Goal: Task Accomplishment & Management: Manage account settings

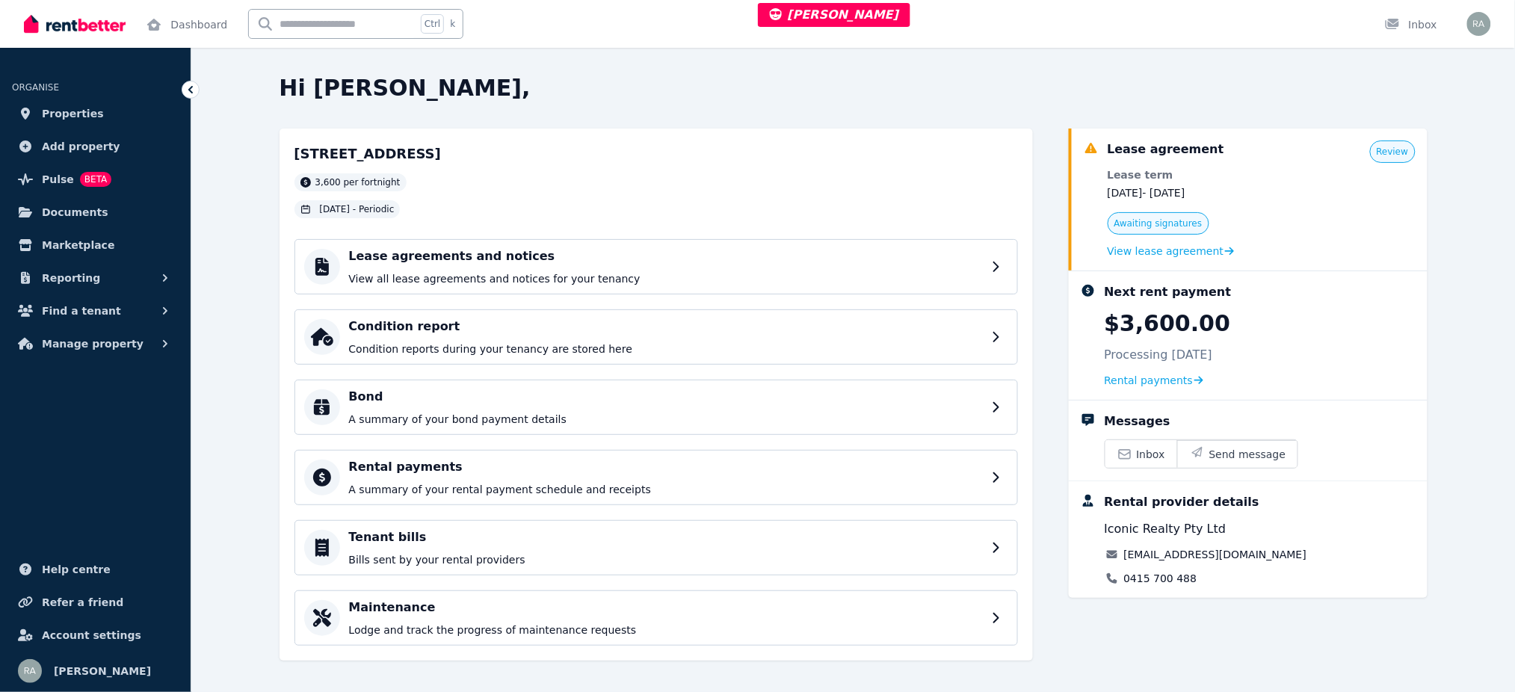
click at [1175, 241] on div "Awaiting signatures View lease agreement" at bounding box center [1171, 235] width 127 height 46
click at [1179, 250] on span "View lease agreement" at bounding box center [1166, 251] width 117 height 15
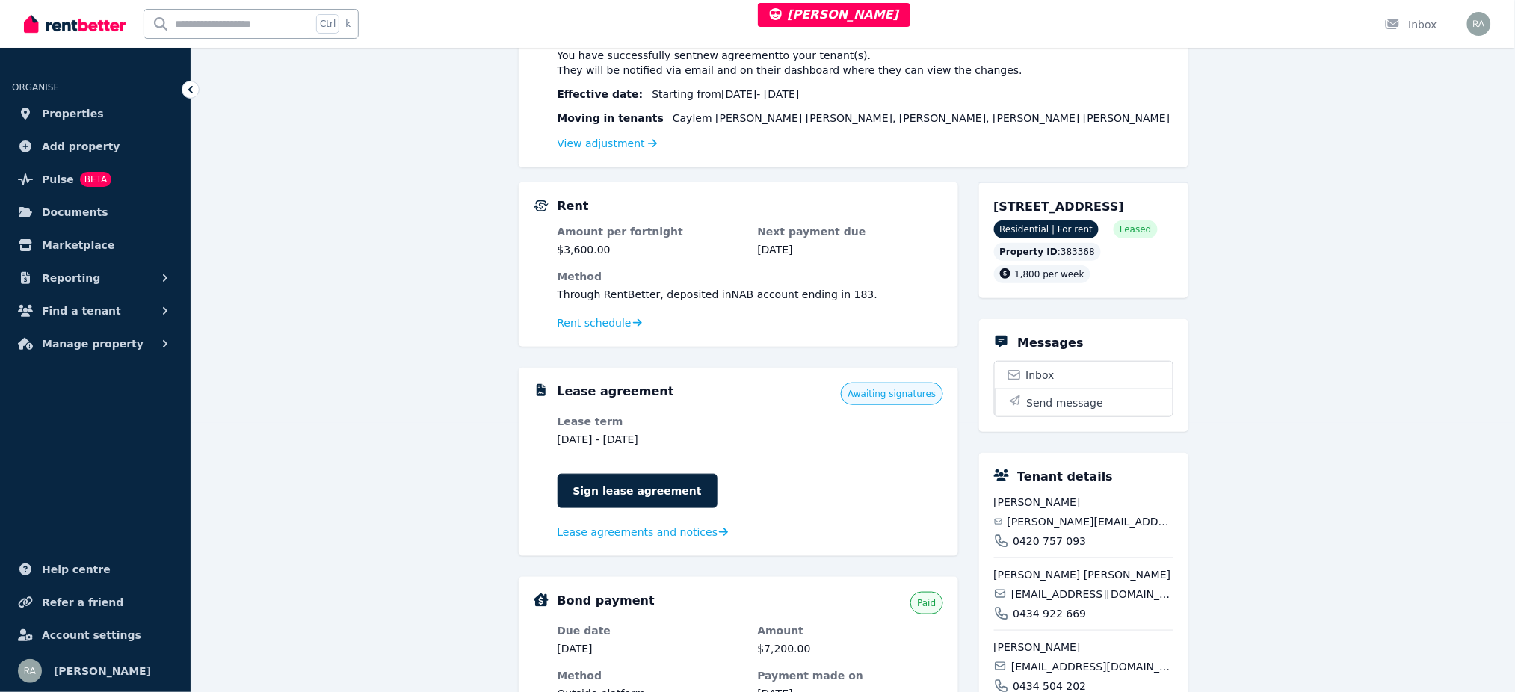
scroll to position [398, 0]
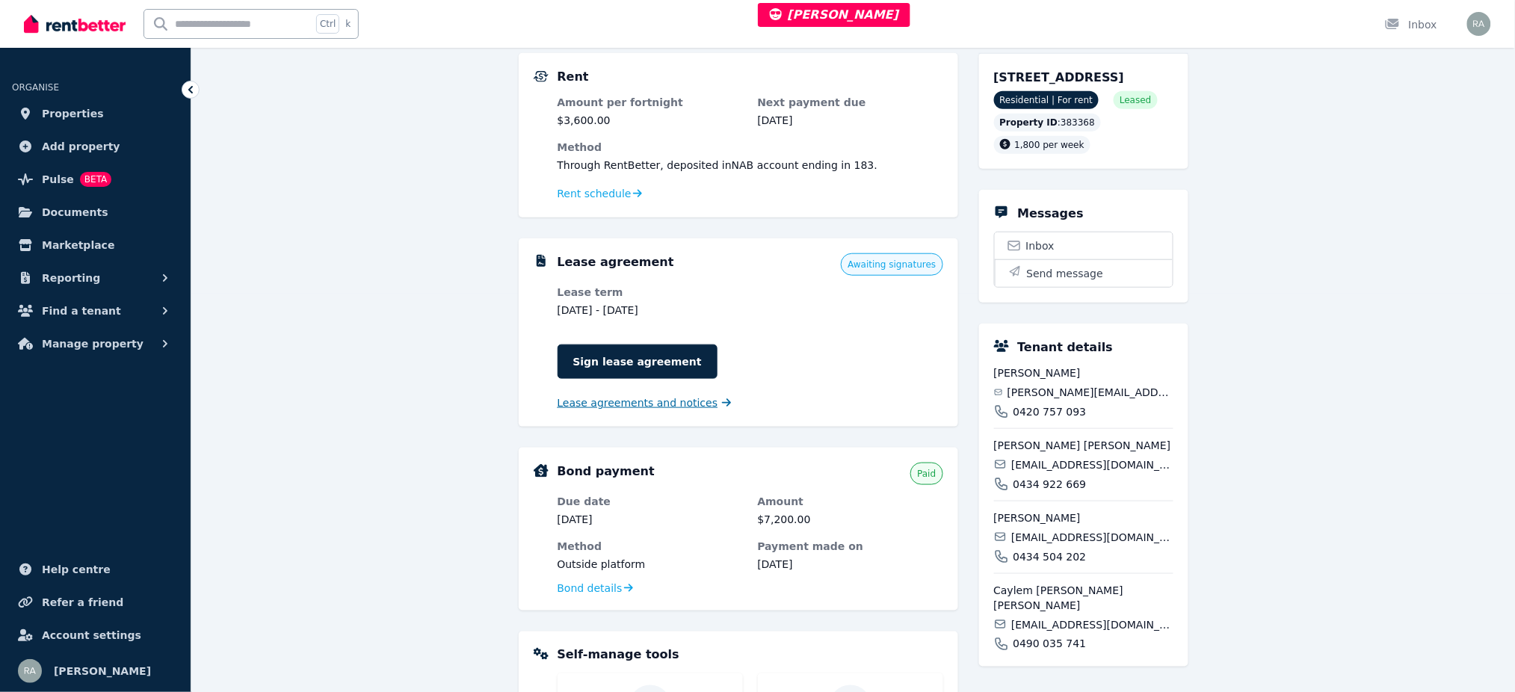
click at [644, 401] on span "Lease agreements and notices" at bounding box center [638, 402] width 161 height 15
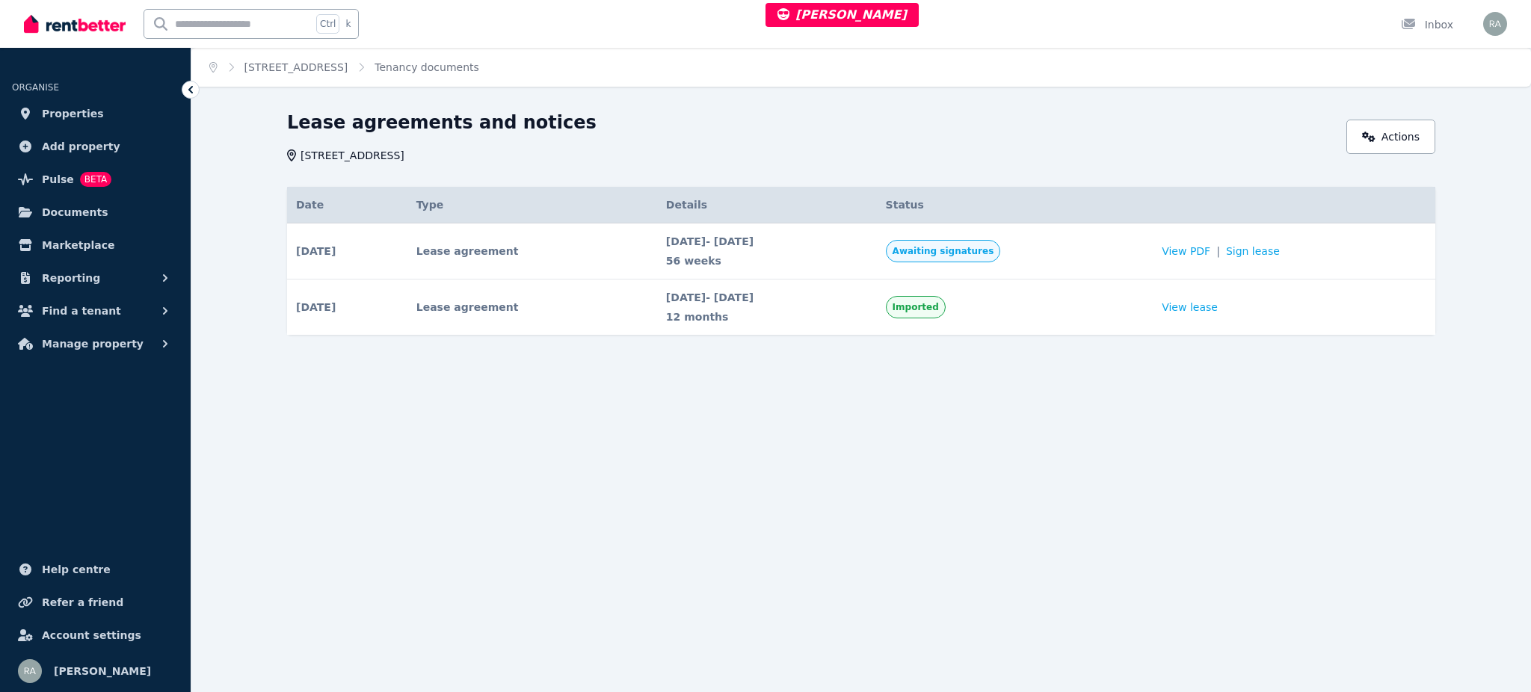
click at [1224, 239] on td "View PDF | Sign lease" at bounding box center [1293, 251] width 283 height 56
click at [1210, 249] on span "View PDF" at bounding box center [1185, 251] width 49 height 15
click at [1265, 252] on link "Sign lease" at bounding box center [1253, 251] width 54 height 15
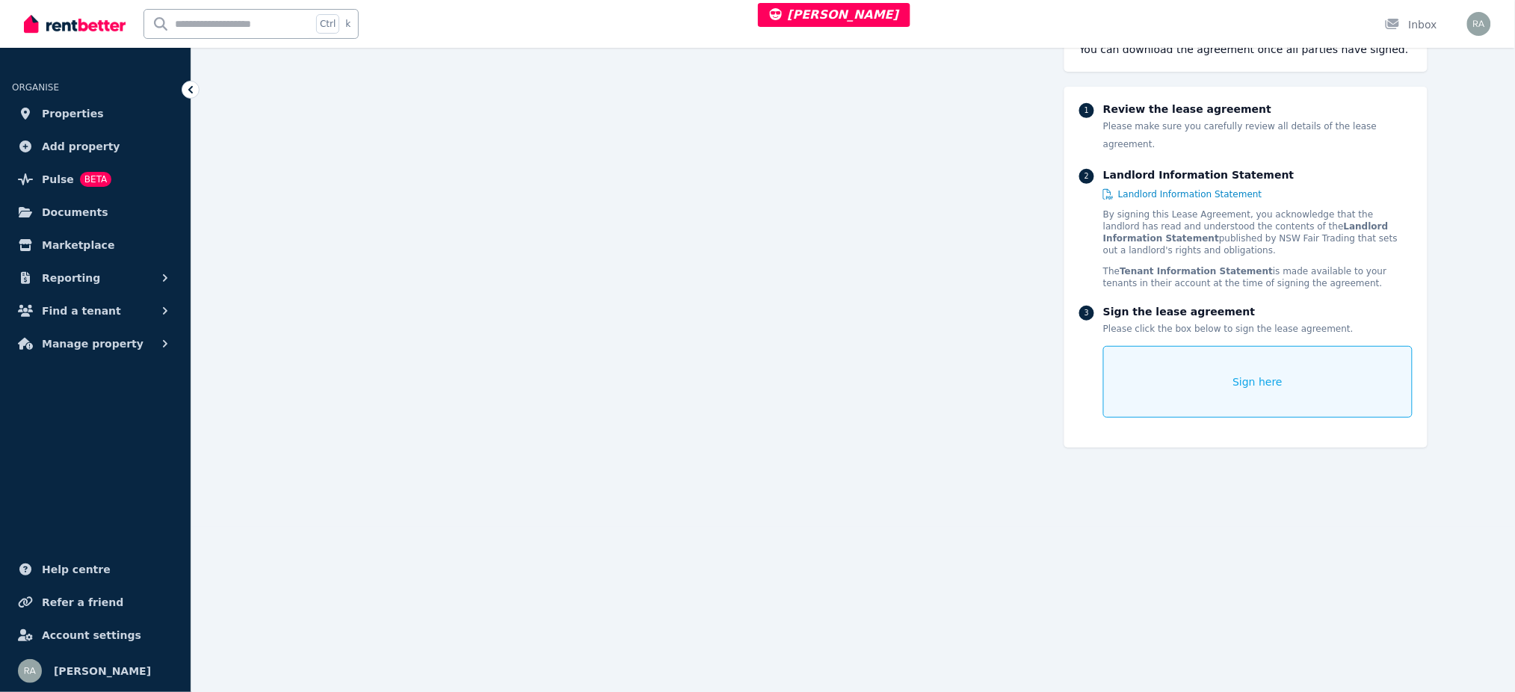
scroll to position [179, 0]
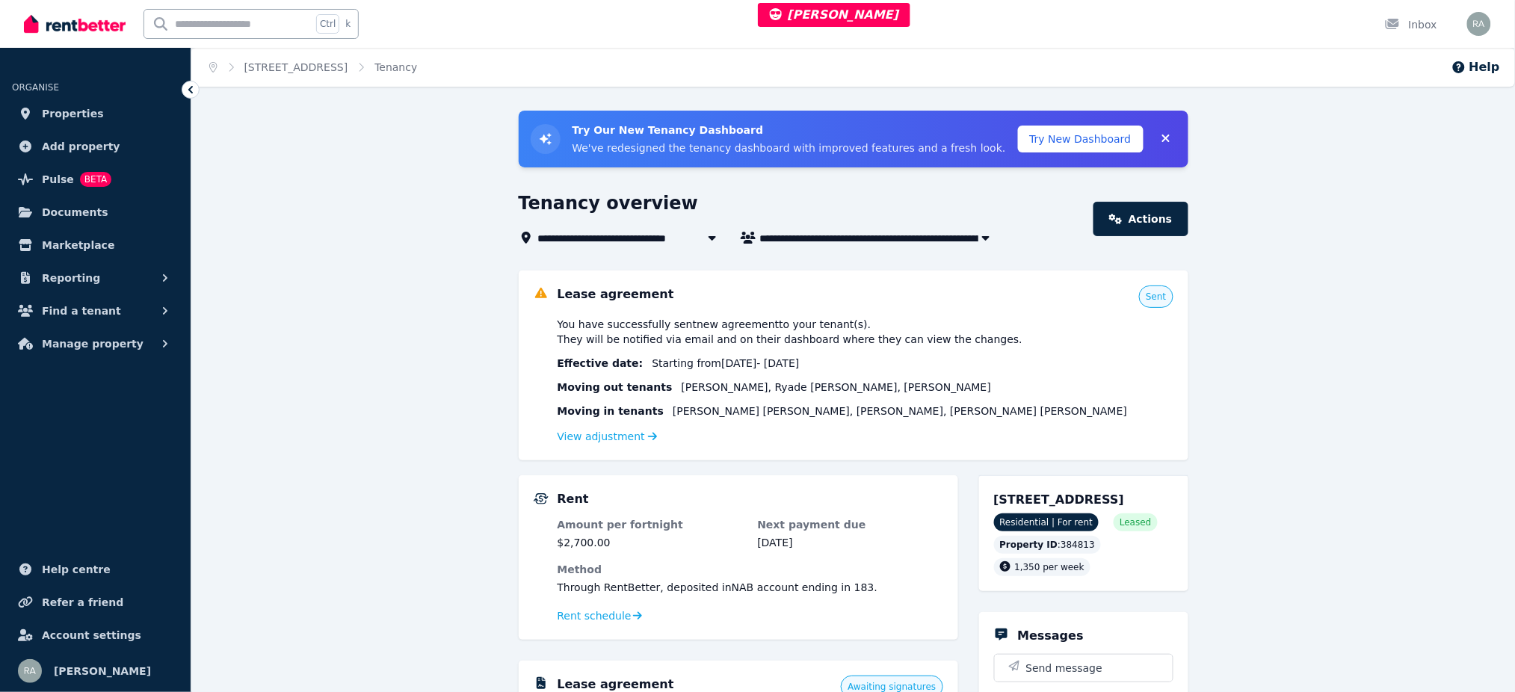
click at [584, 446] on div "Lease agreement Sent You have successfully sent new agreement to your tenant(s)…" at bounding box center [854, 366] width 670 height 190
click at [586, 432] on link "View adjustment" at bounding box center [608, 437] width 100 height 12
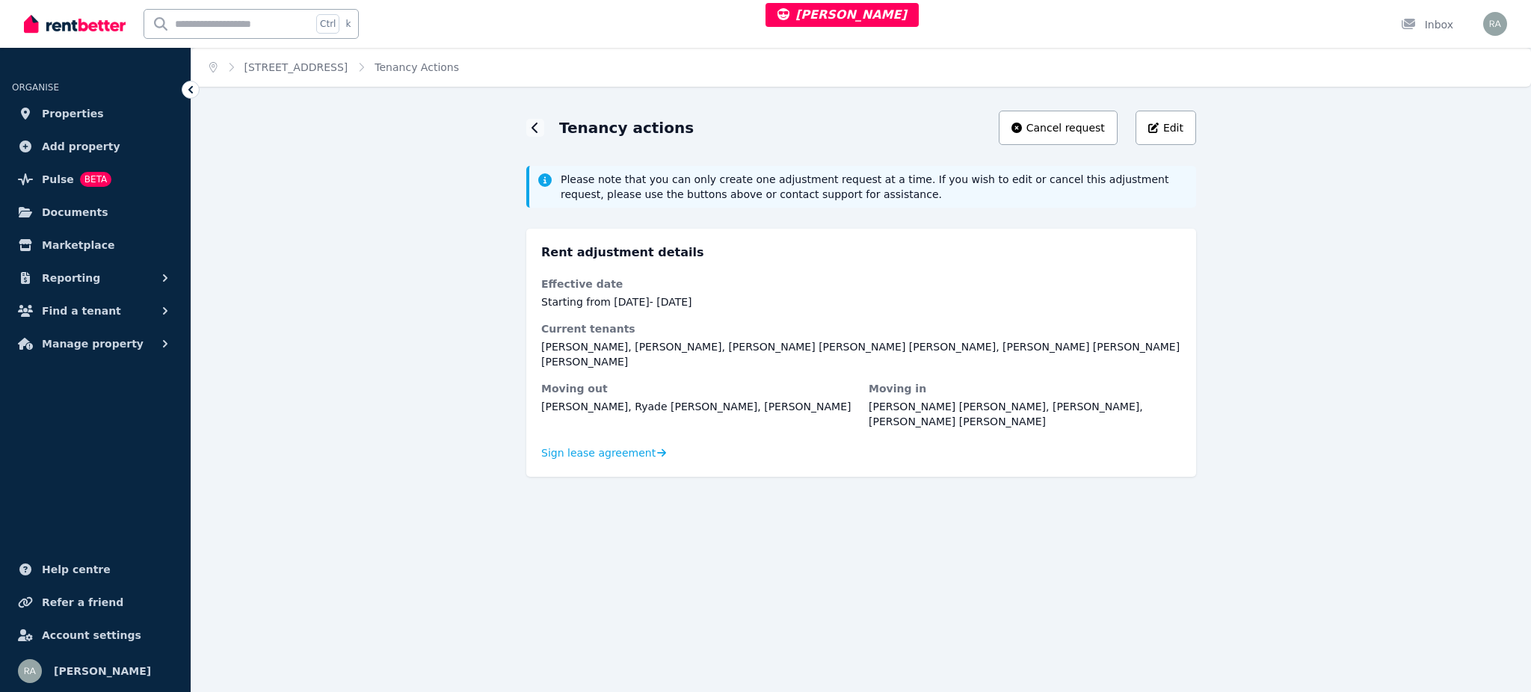
click at [577, 431] on div "Rent adjustment details Effective date Starting from 1 Apr 2025 - 4 Nov 2025 Cu…" at bounding box center [861, 353] width 670 height 248
click at [571, 445] on span "Sign lease agreement" at bounding box center [598, 452] width 114 height 15
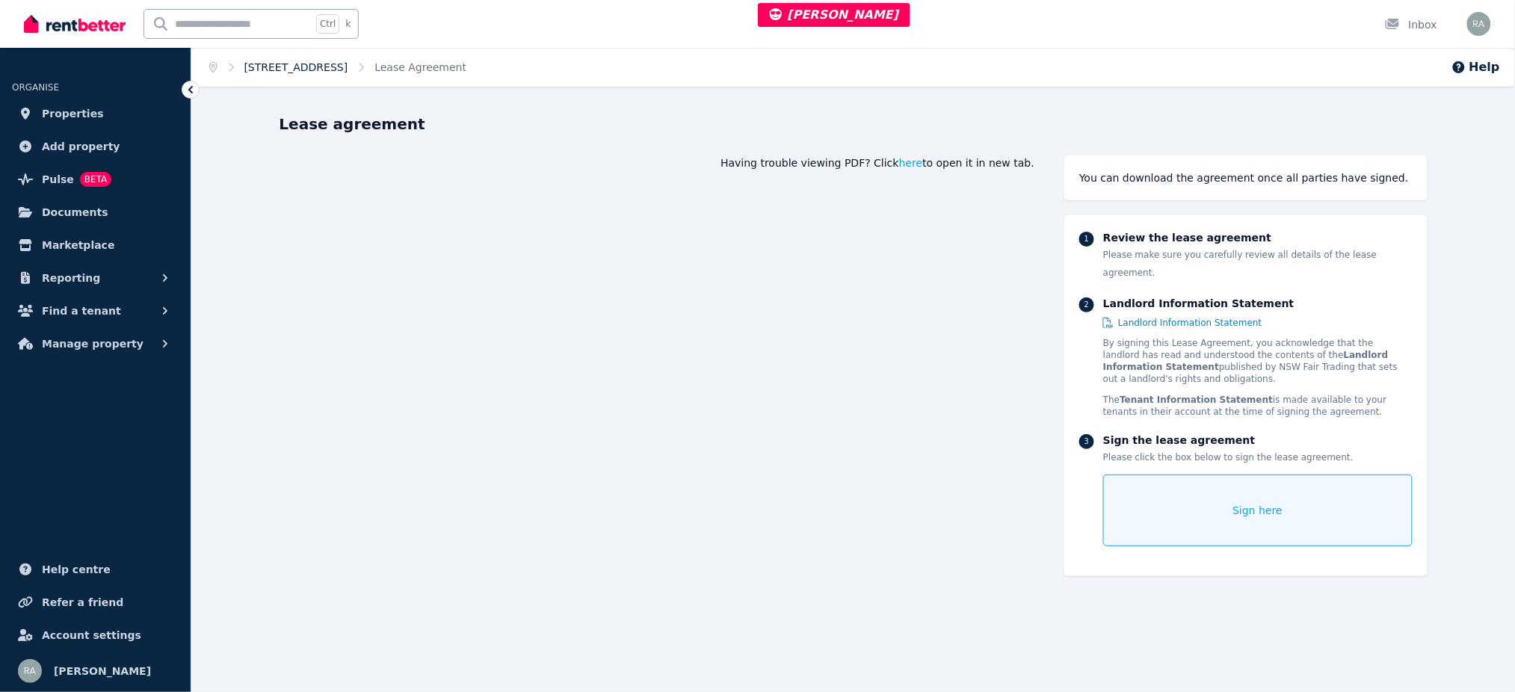
click at [324, 67] on link "3/30 Diamond Bay Rd, Vaucluse - 16" at bounding box center [296, 67] width 104 height 12
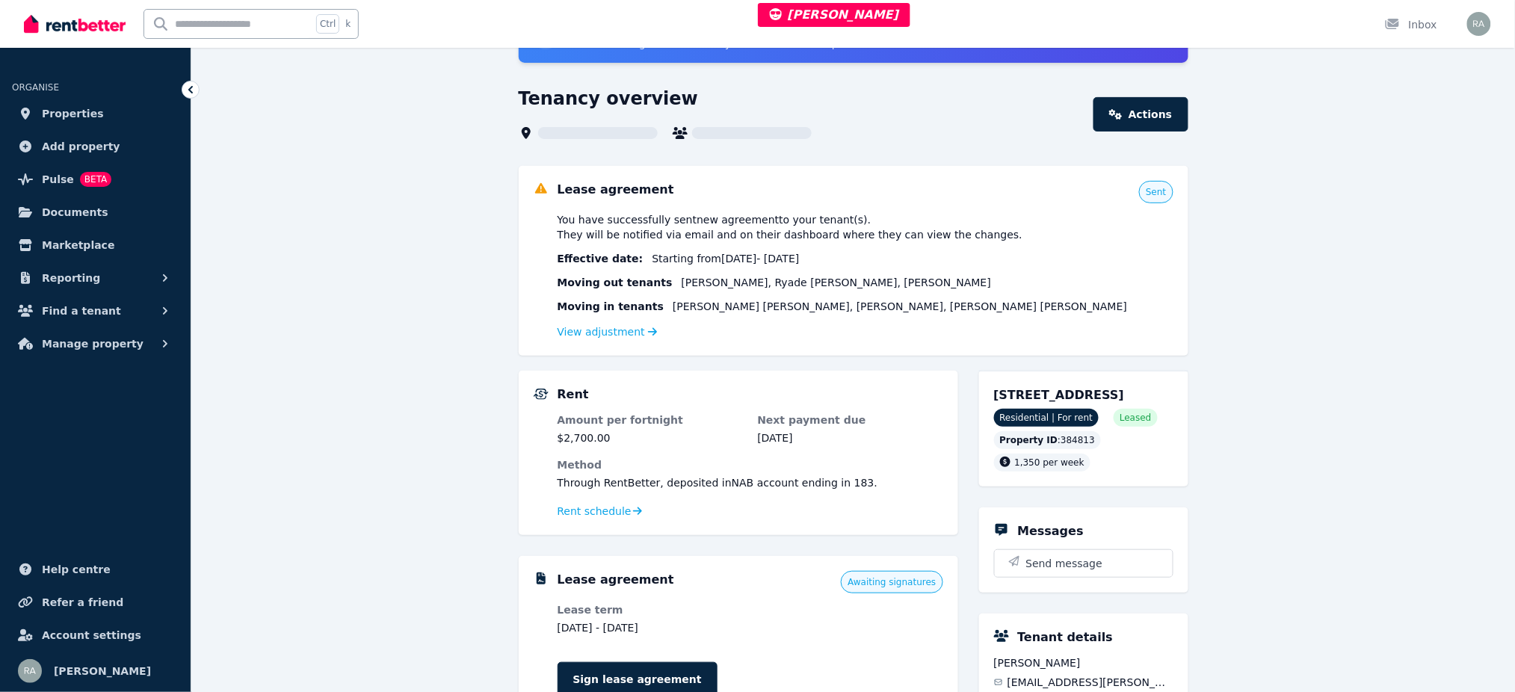
scroll to position [299, 0]
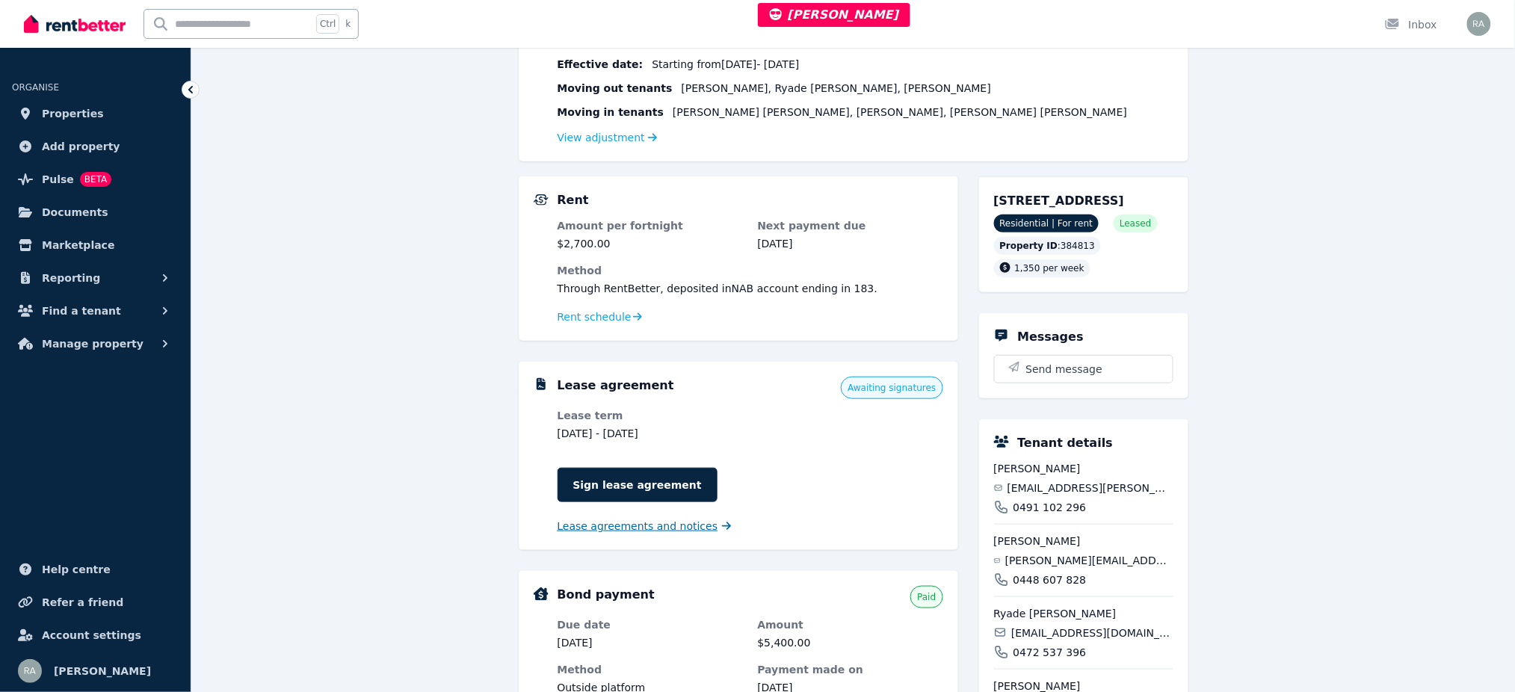
click at [611, 526] on span "Lease agreements and notices" at bounding box center [638, 526] width 161 height 15
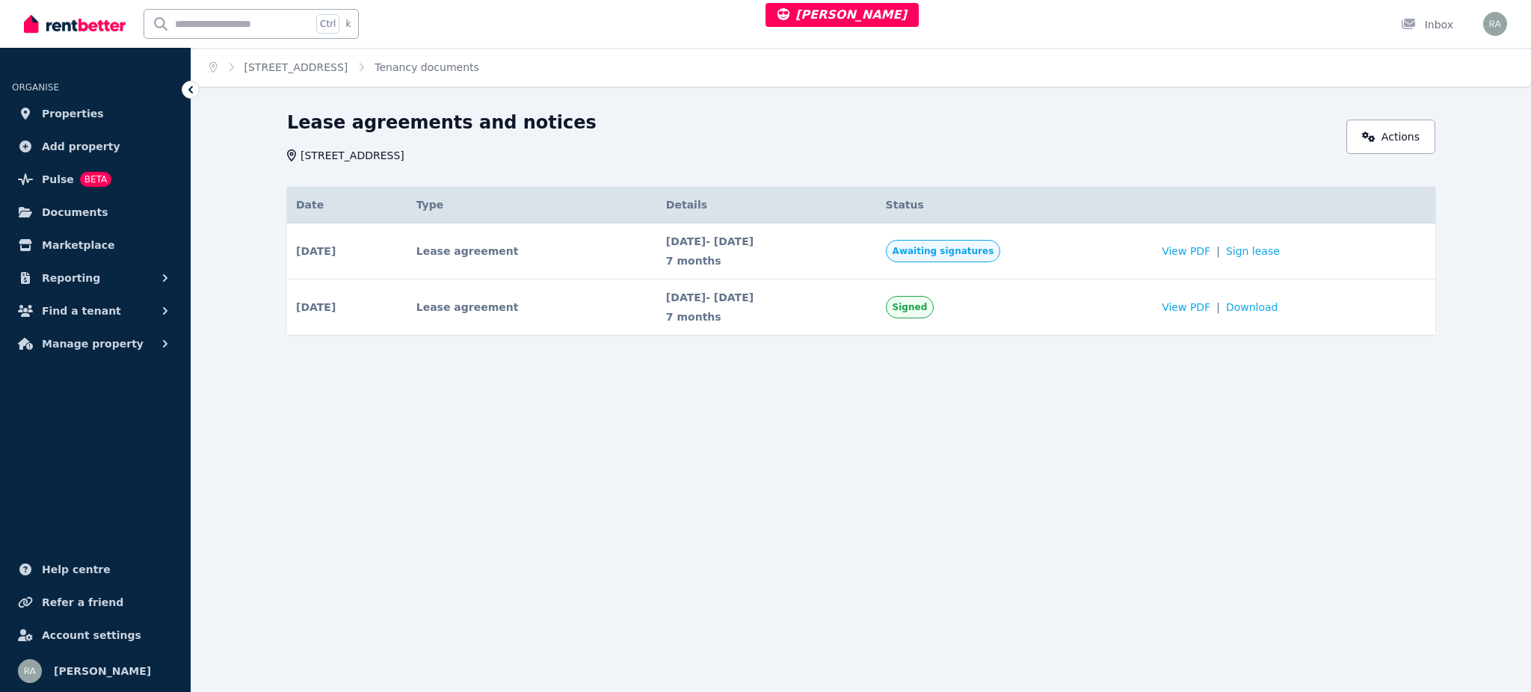
click at [680, 203] on th "Details" at bounding box center [767, 205] width 220 height 37
click at [672, 260] on span "7 months" at bounding box center [767, 260] width 202 height 15
click at [1031, 235] on td "Awaiting signatures" at bounding box center [1015, 251] width 277 height 56
click at [1298, 261] on td "View PDF | Sign lease" at bounding box center [1293, 251] width 283 height 56
click at [1265, 253] on link "Sign lease" at bounding box center [1253, 251] width 54 height 15
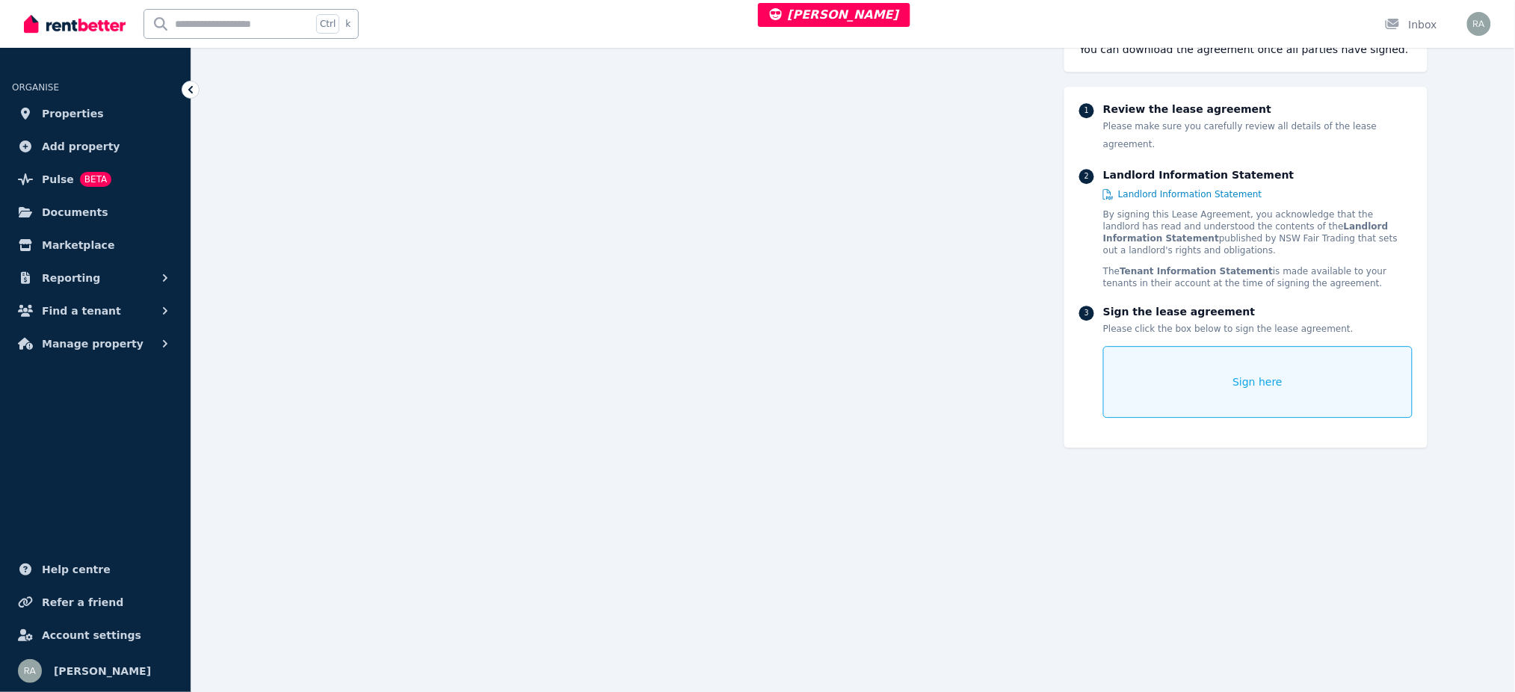
scroll to position [5879, 0]
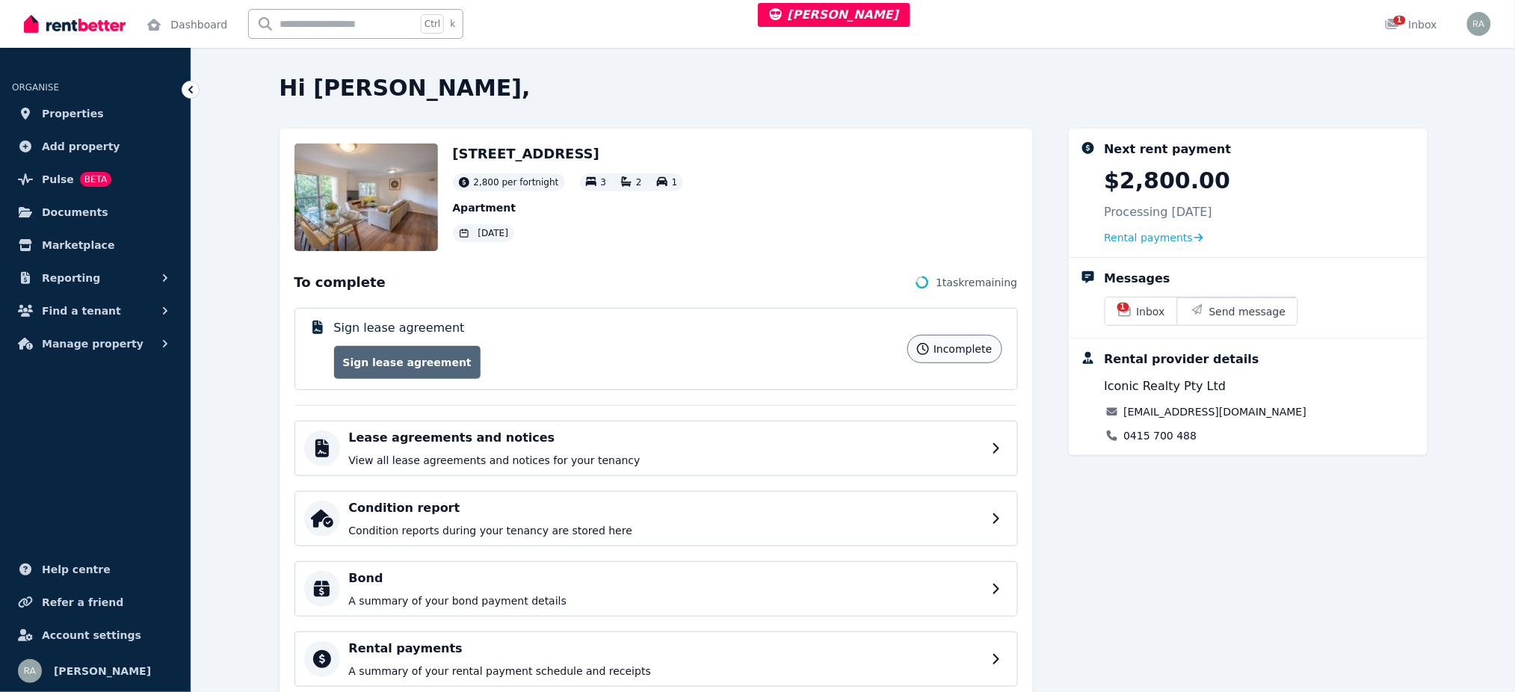
click at [405, 362] on link "Sign lease agreement" at bounding box center [407, 362] width 146 height 33
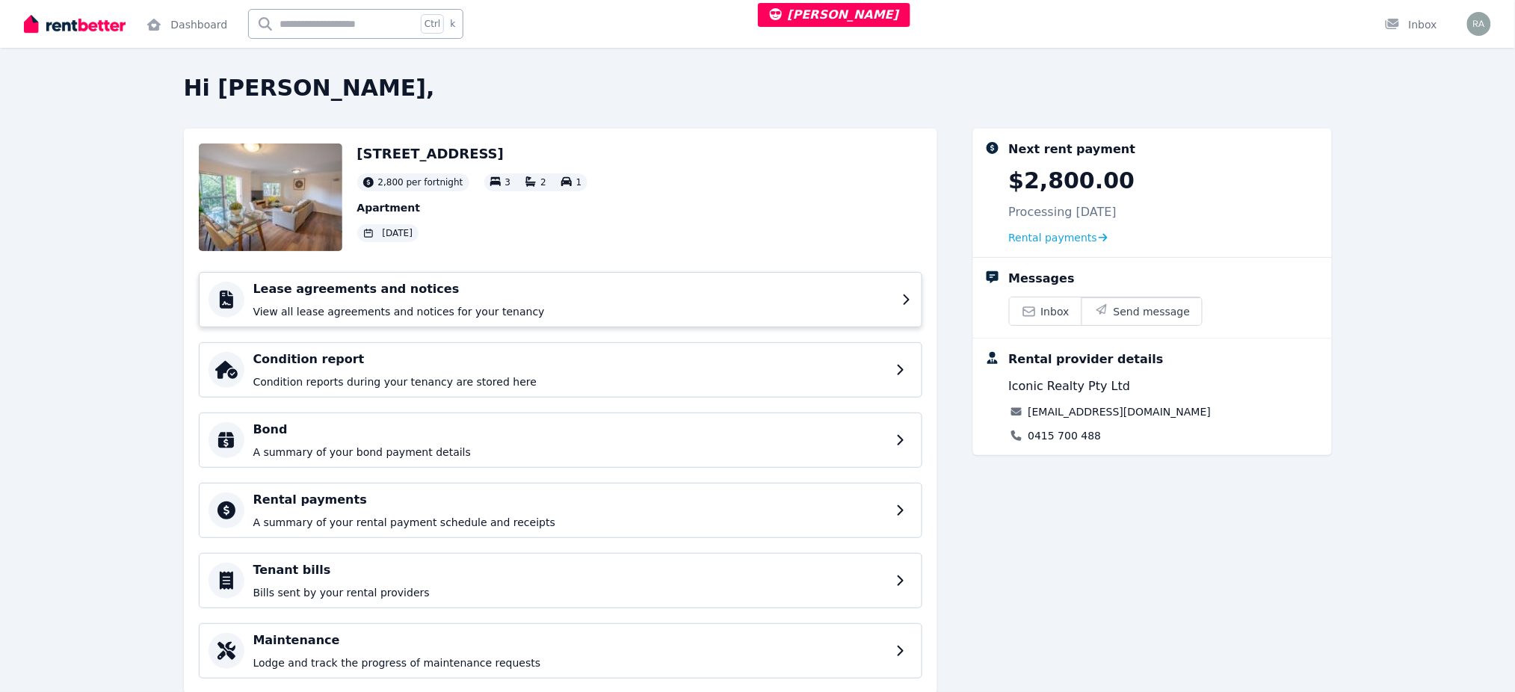
click at [461, 302] on div "Lease agreements and notices View all lease agreements and notices for your ten…" at bounding box center [573, 299] width 640 height 39
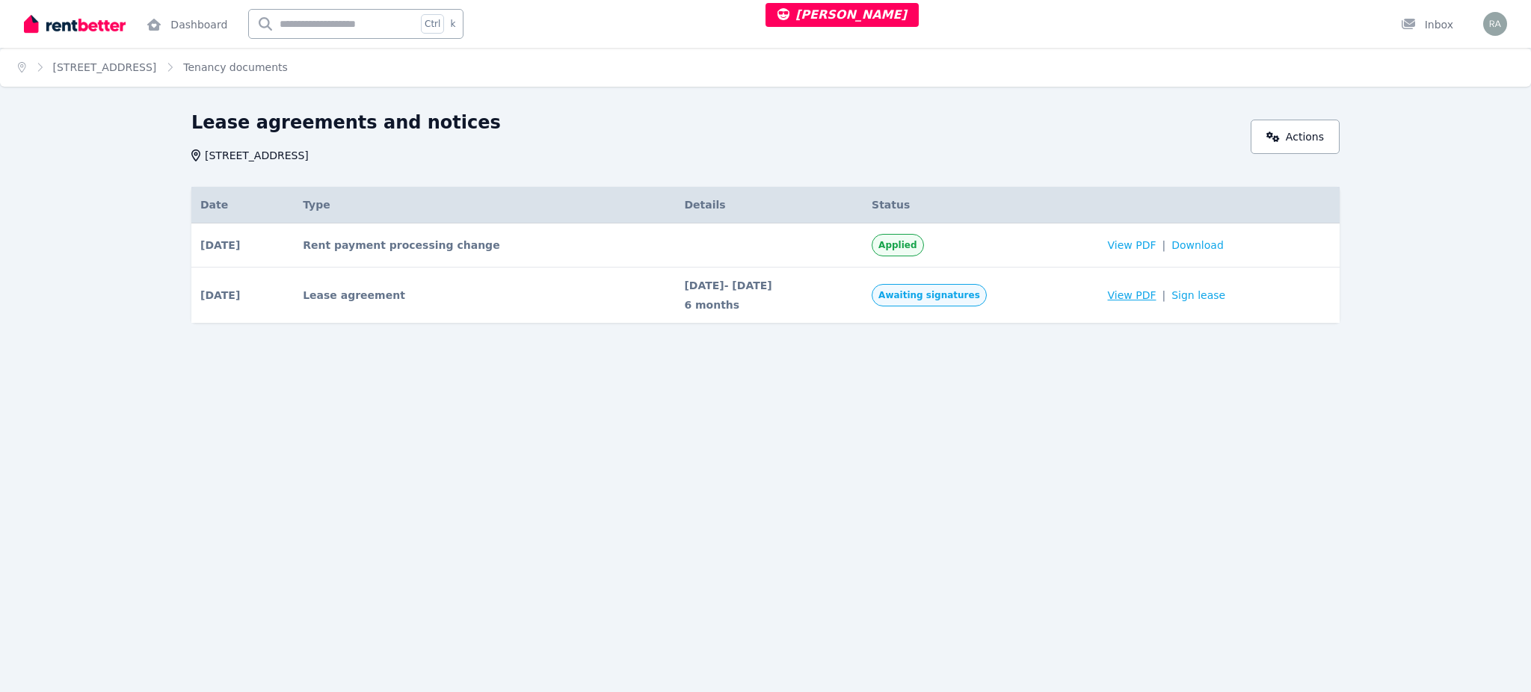
click at [1153, 288] on span "View PDF" at bounding box center [1132, 295] width 49 height 15
click at [1098, 303] on td "Awaiting signatures" at bounding box center [980, 296] width 235 height 56
click at [1211, 296] on link "Sign lease" at bounding box center [1198, 295] width 54 height 15
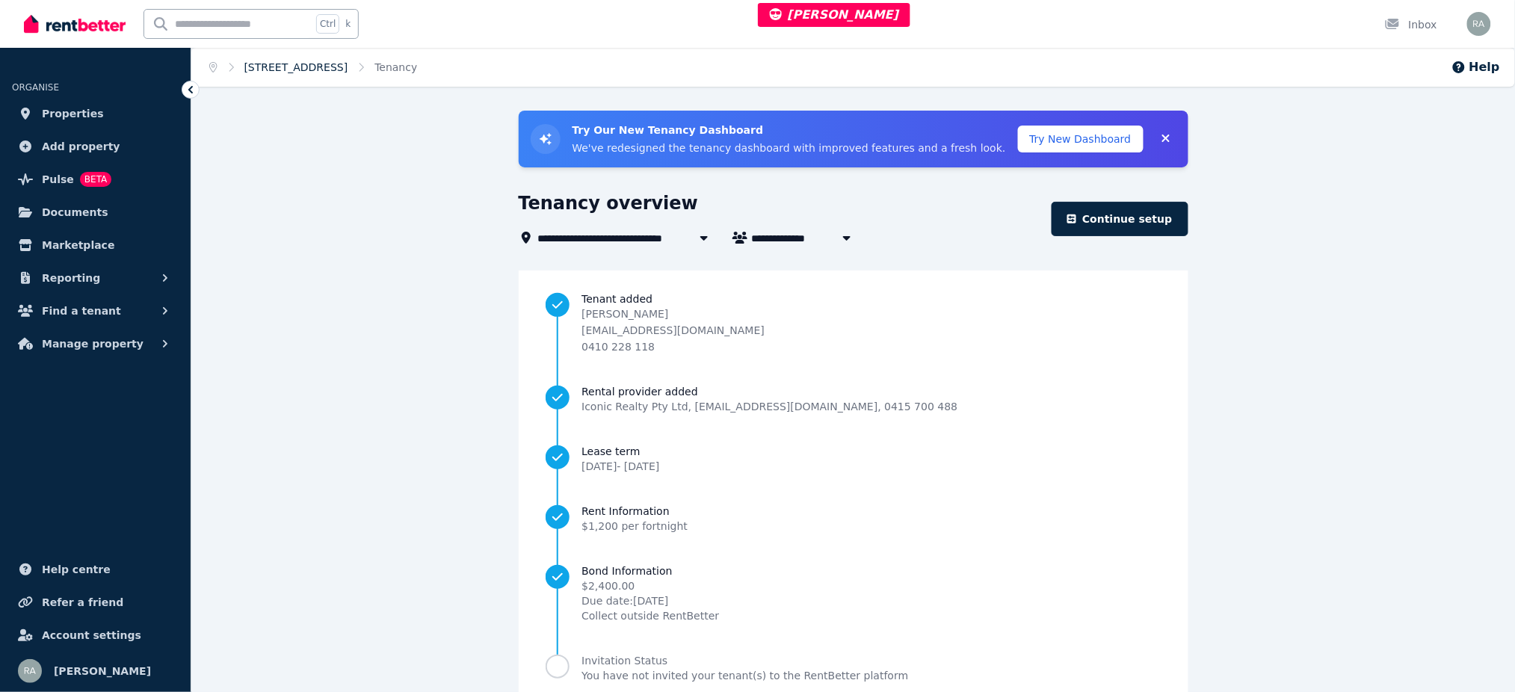
click at [320, 61] on link "[STREET_ADDRESS]" at bounding box center [296, 67] width 104 height 12
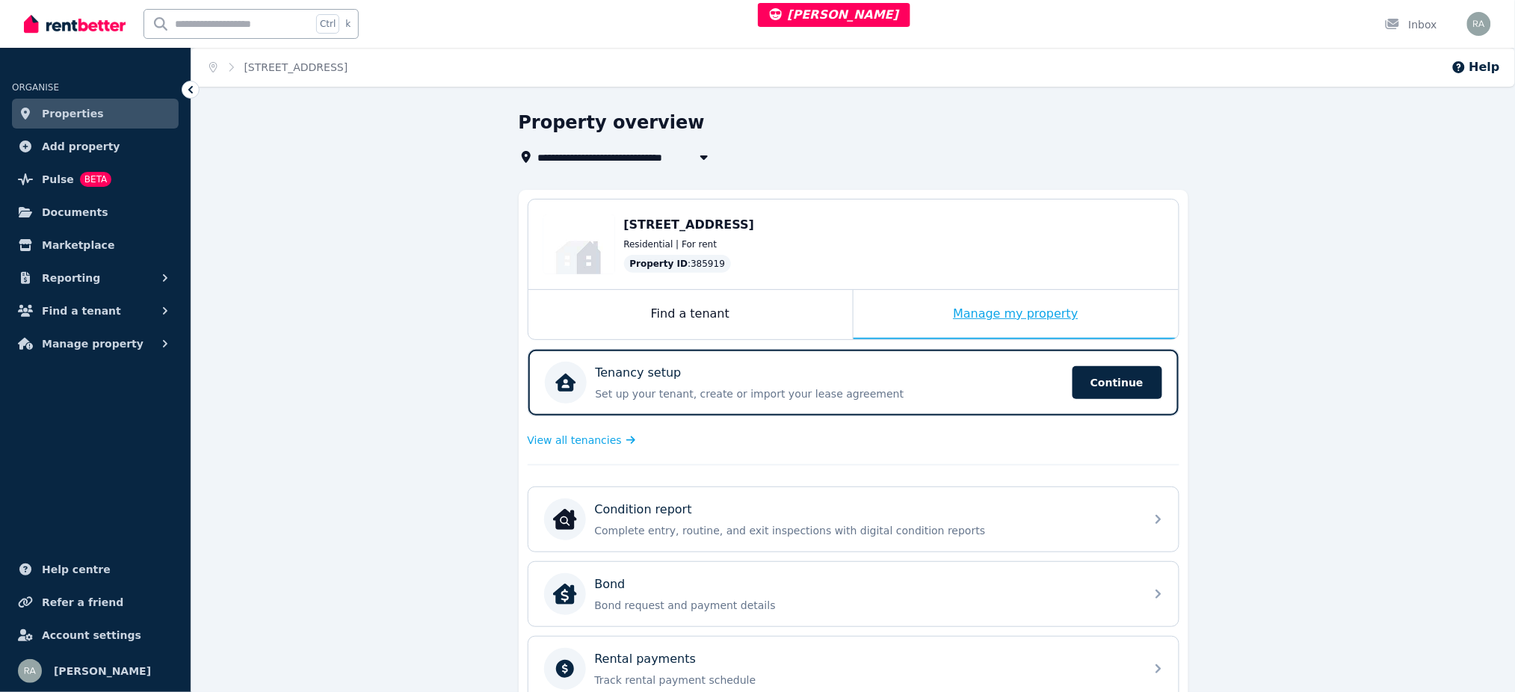
click at [894, 320] on div "Manage my property" at bounding box center [1016, 314] width 325 height 49
click at [576, 433] on span "View all tenancies" at bounding box center [575, 440] width 94 height 15
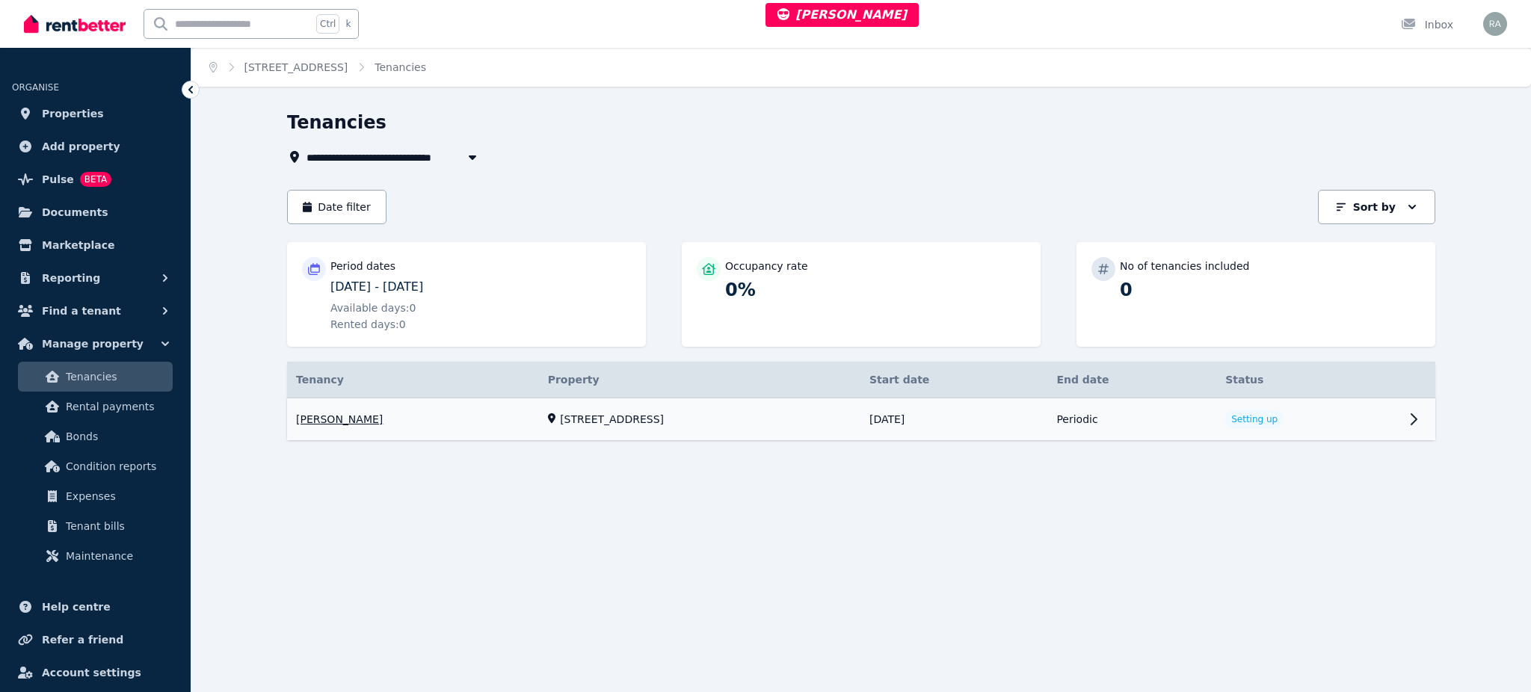
click at [1199, 419] on link "View property details" at bounding box center [861, 419] width 1148 height 43
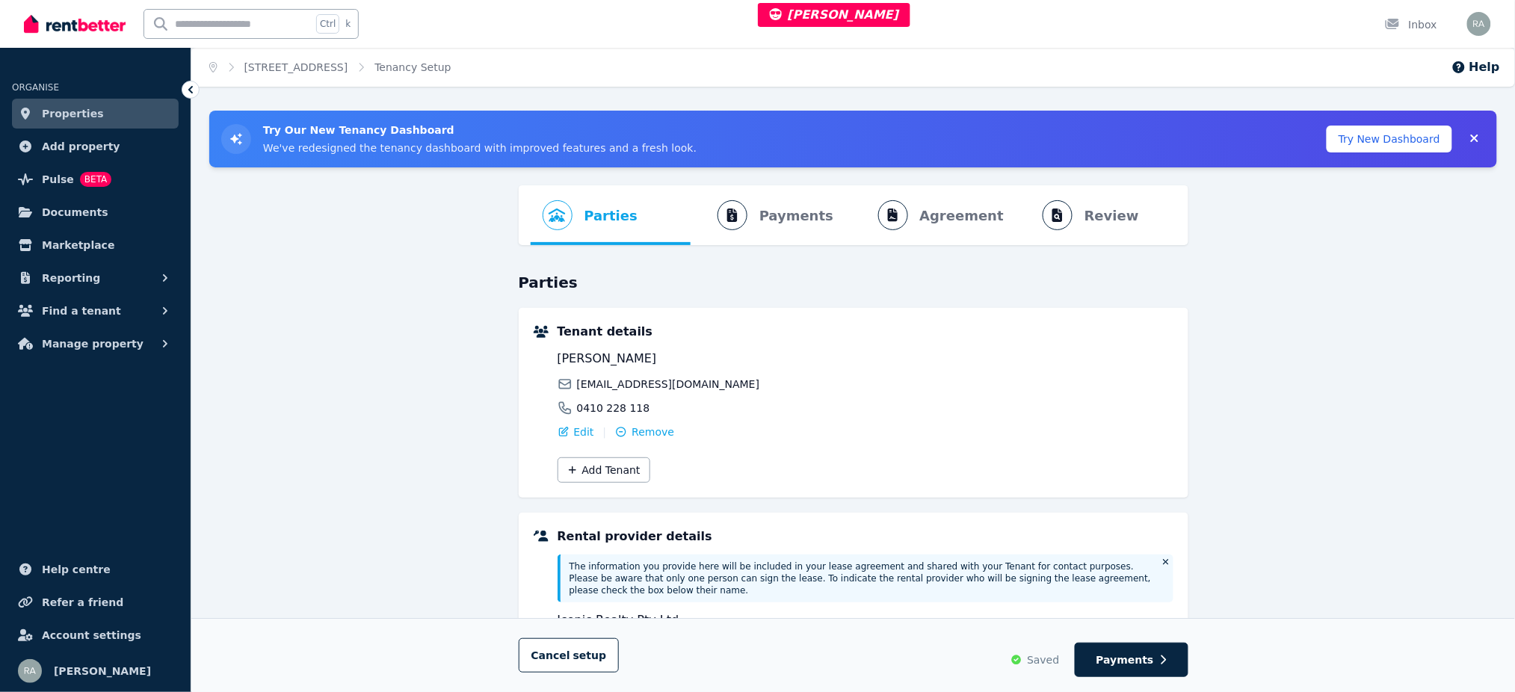
click at [461, 58] on ol "Home [STREET_ADDRESS] Tenancy Setup" at bounding box center [330, 67] width 278 height 39
click at [348, 66] on link "[STREET_ADDRESS]" at bounding box center [296, 67] width 104 height 12
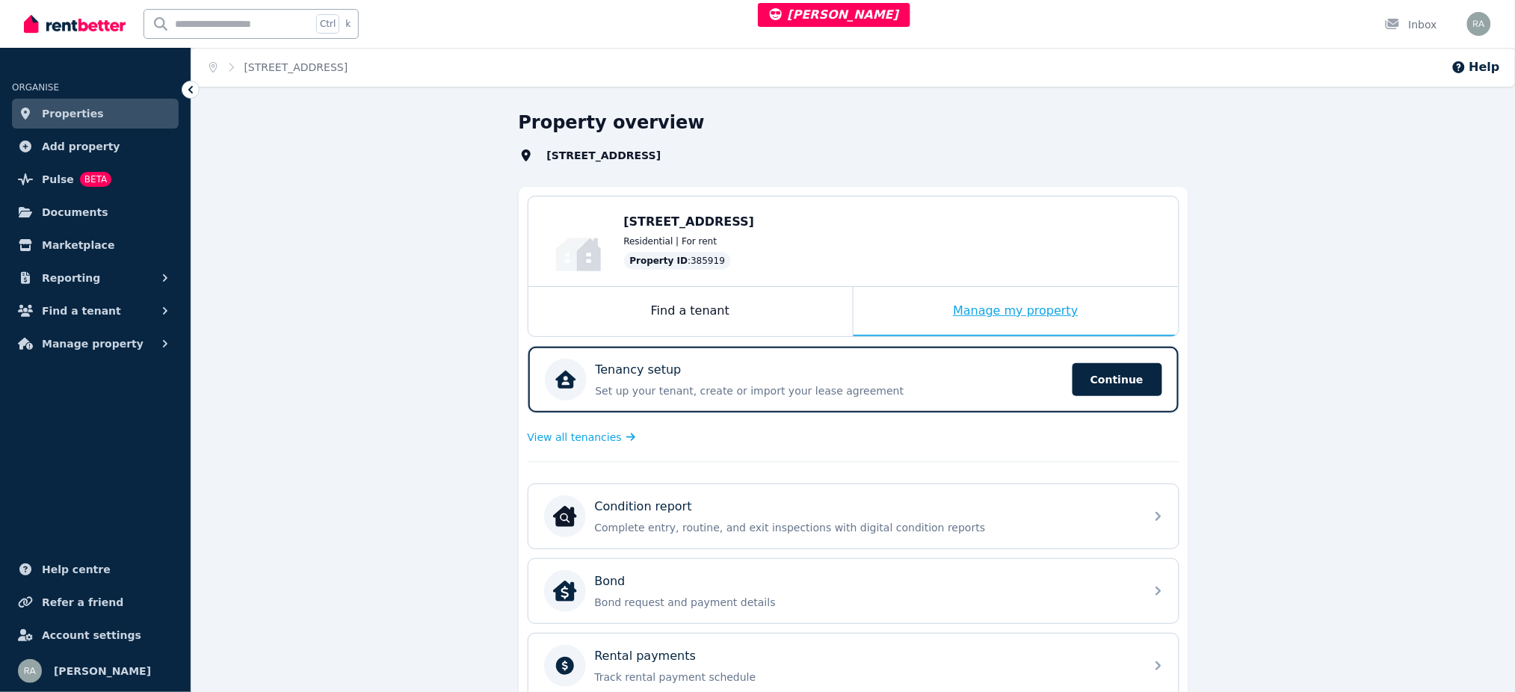
click at [907, 315] on div "Manage my property" at bounding box center [1016, 311] width 325 height 49
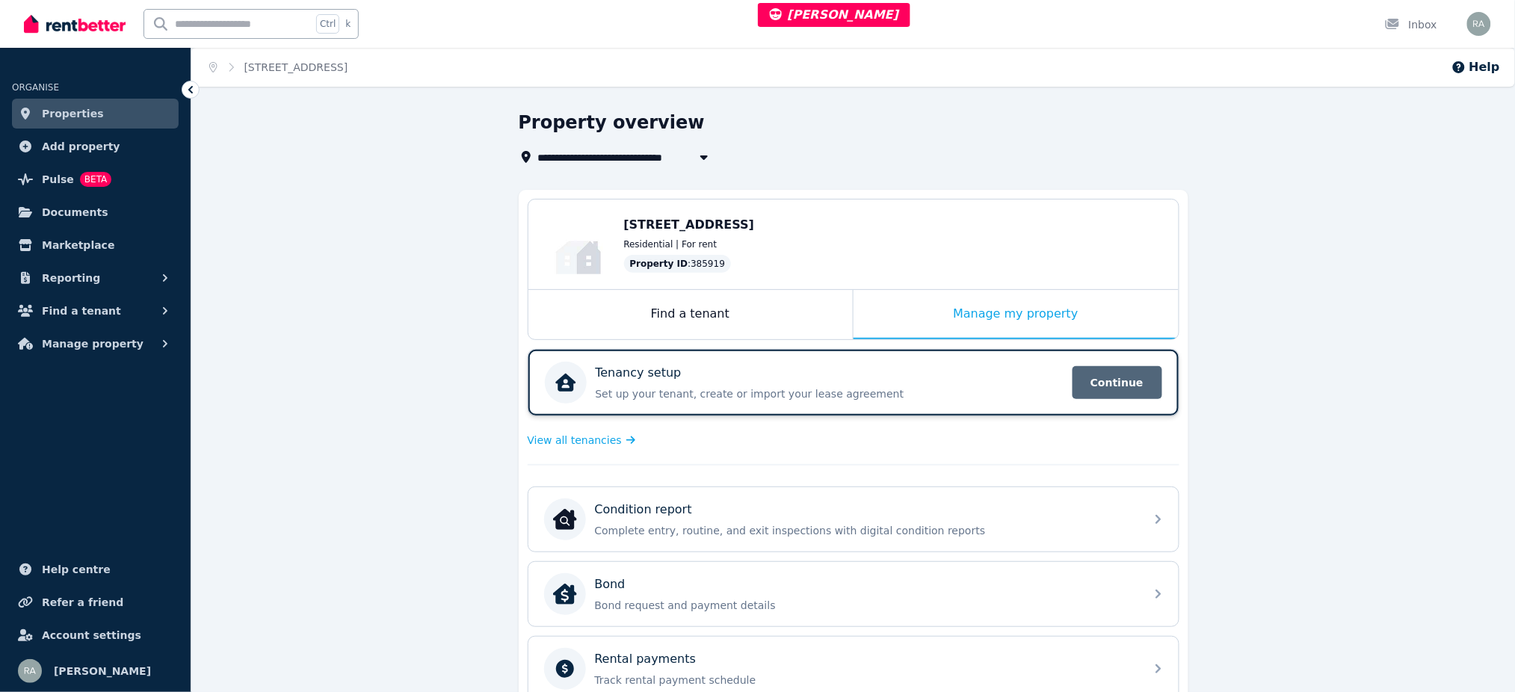
click at [1102, 378] on span "Continue" at bounding box center [1118, 382] width 90 height 33
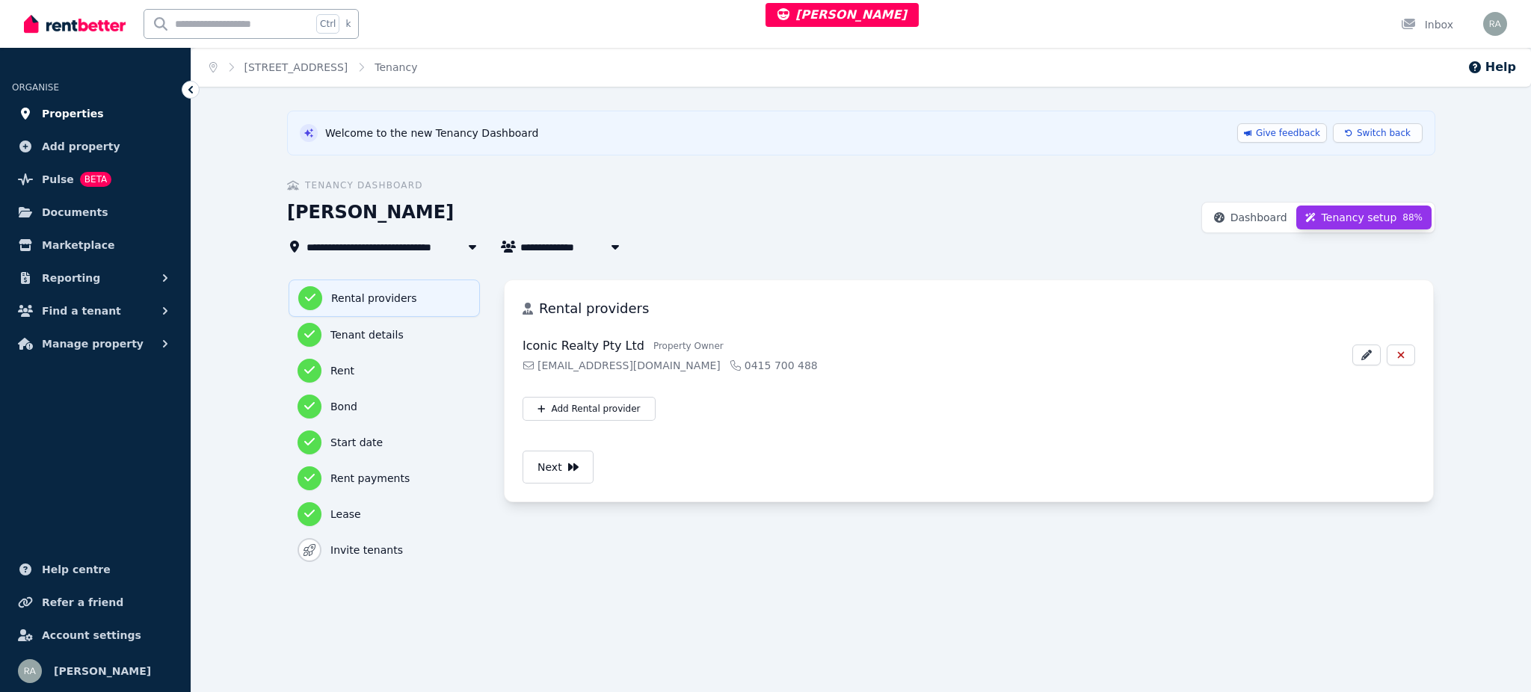
click at [93, 108] on link "Properties" at bounding box center [95, 114] width 167 height 30
click at [342, 69] on link "[STREET_ADDRESS]" at bounding box center [296, 67] width 104 height 12
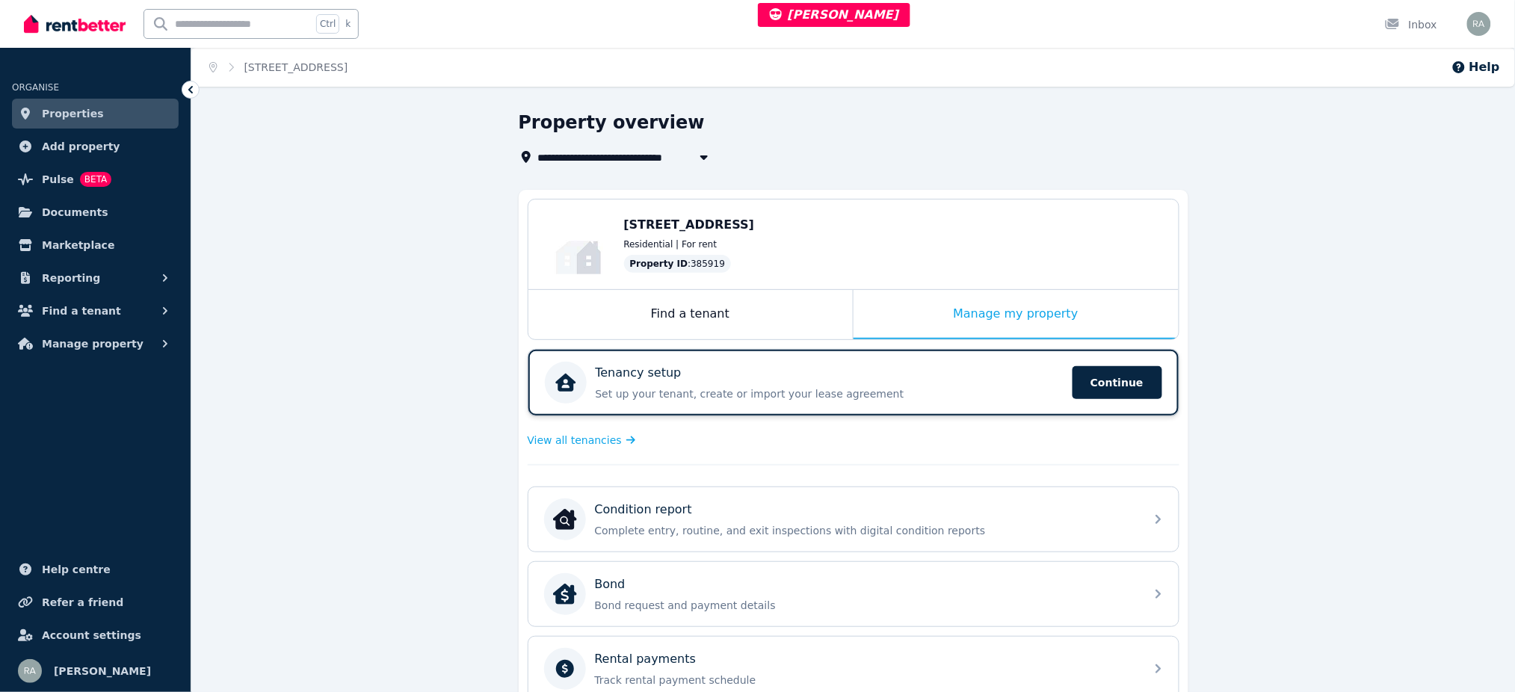
click at [819, 391] on p "Set up your tenant, create or import your lease agreement" at bounding box center [830, 393] width 468 height 15
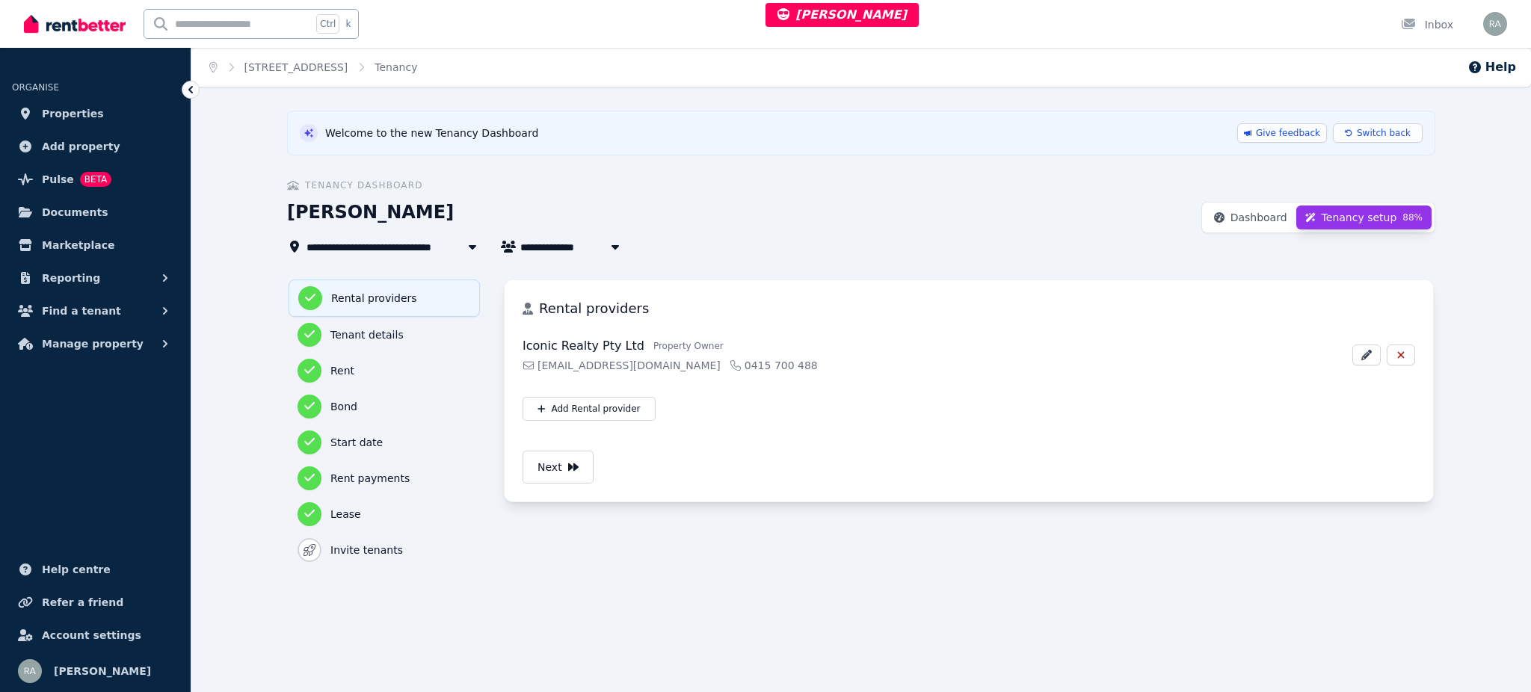
click at [1403, 212] on span "Tenancy setup 88 %" at bounding box center [1371, 217] width 101 height 15
click at [384, 126] on span "Welcome to the new Tenancy Dashboard" at bounding box center [431, 133] width 213 height 15
click at [348, 67] on link "[STREET_ADDRESS]" at bounding box center [296, 67] width 104 height 12
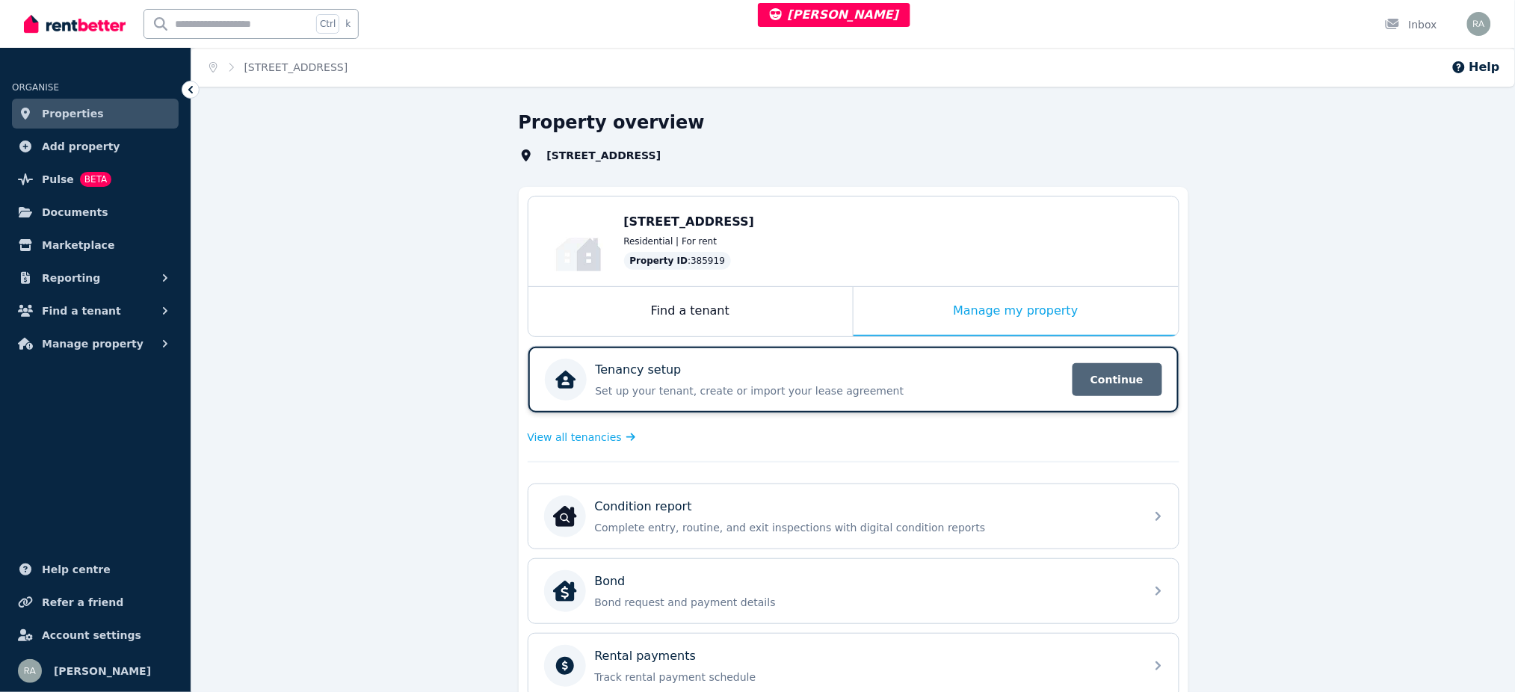
click at [1125, 371] on span "Continue" at bounding box center [1118, 379] width 90 height 33
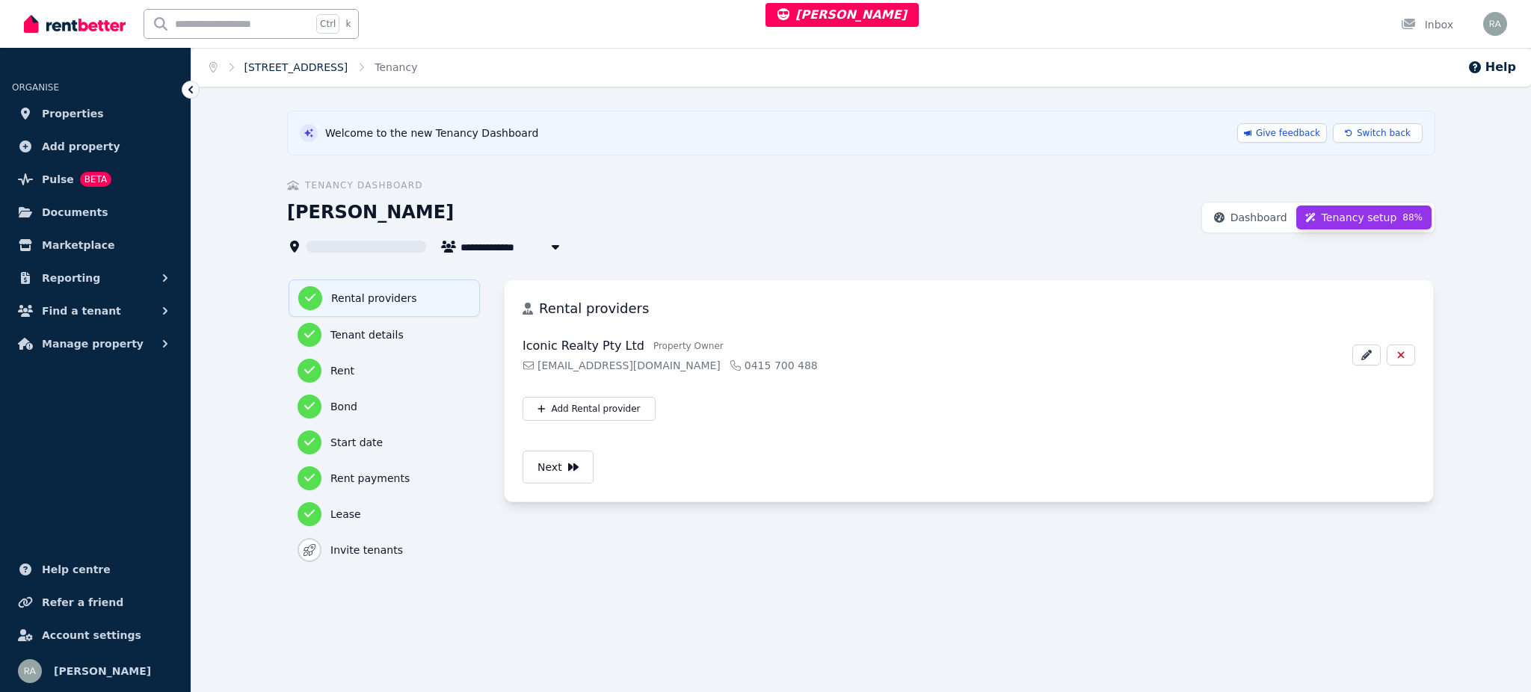
click at [337, 69] on link "[STREET_ADDRESS]" at bounding box center [296, 67] width 104 height 12
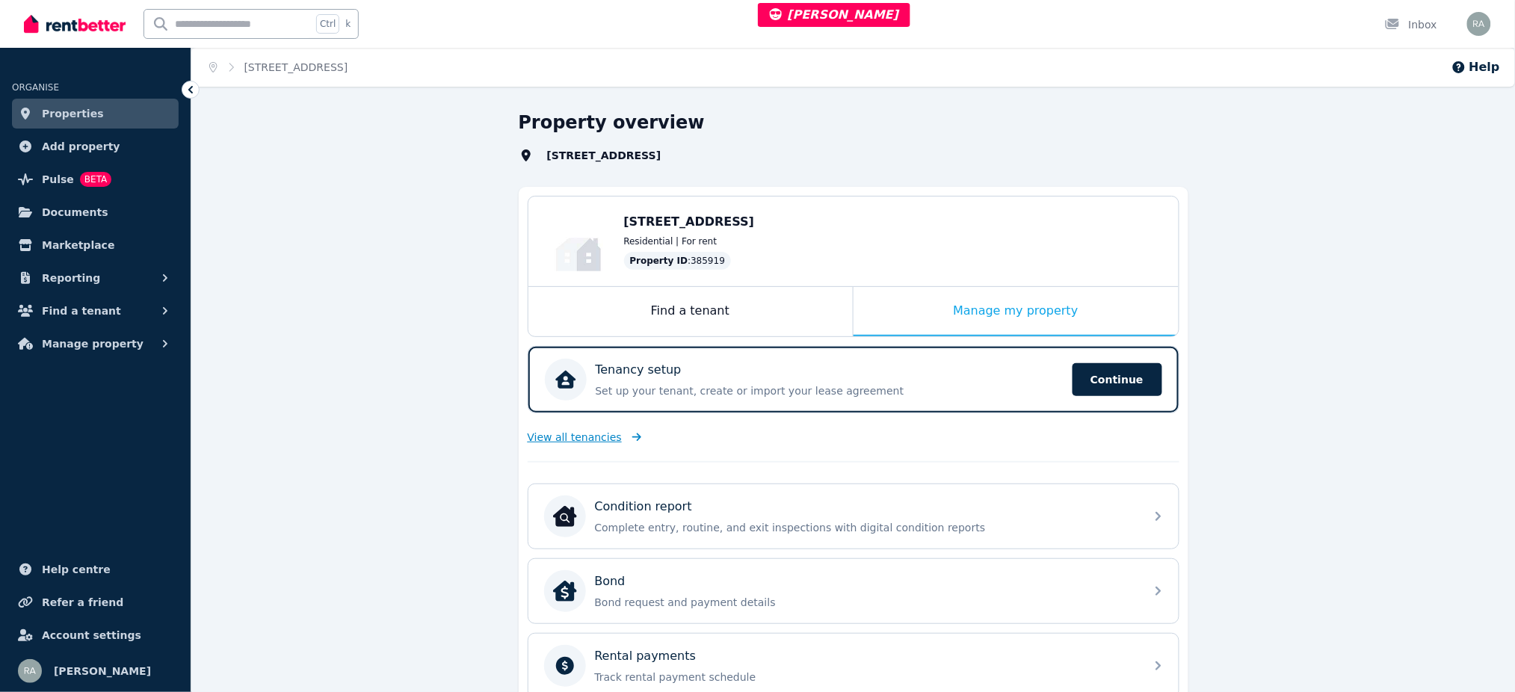
click at [602, 439] on span "View all tenancies" at bounding box center [575, 437] width 94 height 15
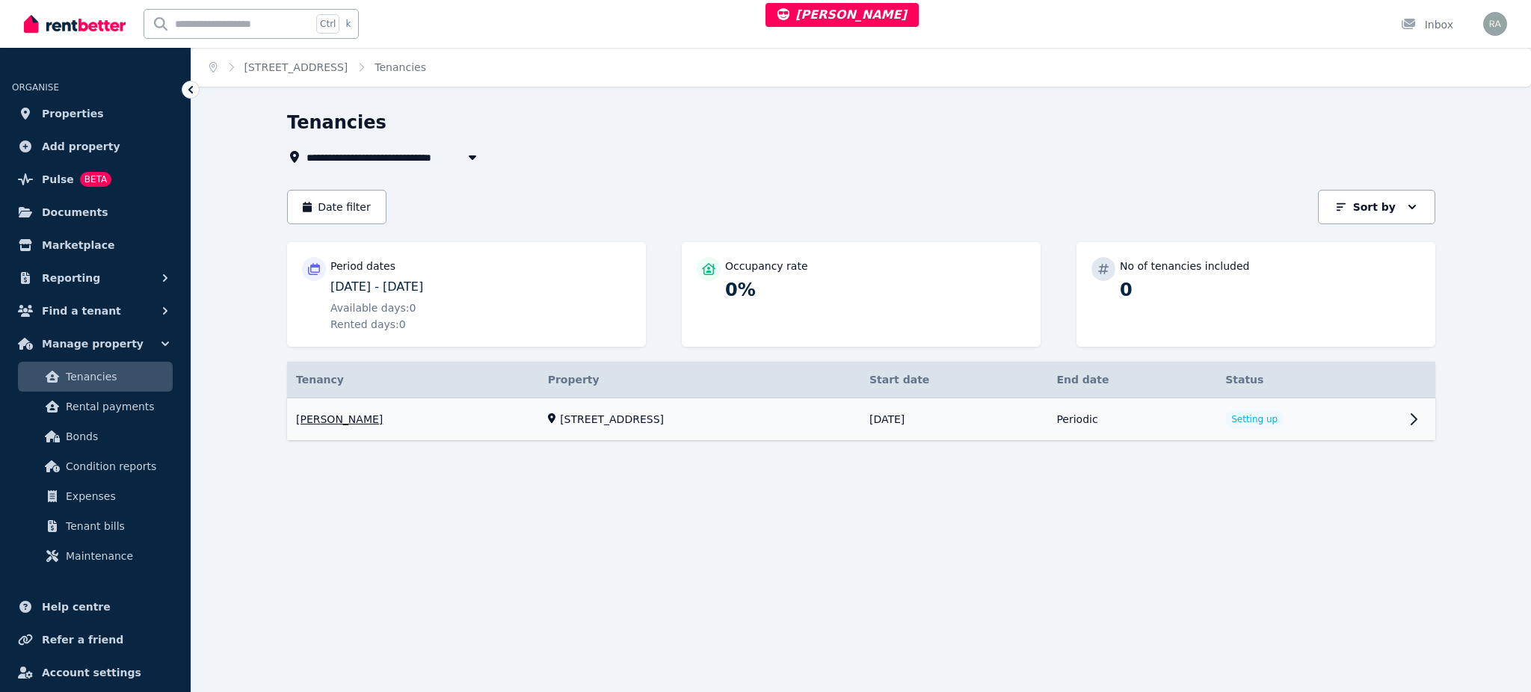
click at [1312, 426] on link "View property details" at bounding box center [861, 419] width 1148 height 43
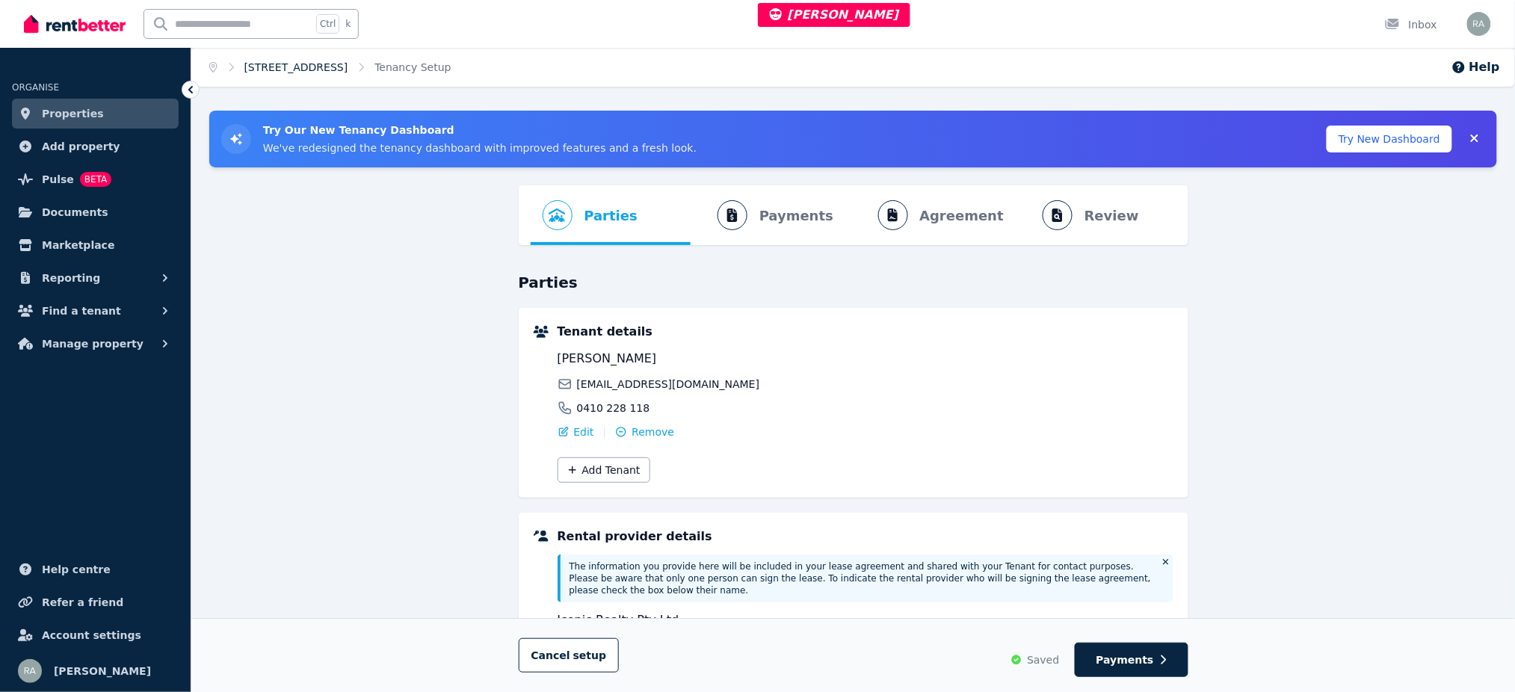
click at [348, 61] on link "[STREET_ADDRESS]" at bounding box center [296, 67] width 104 height 12
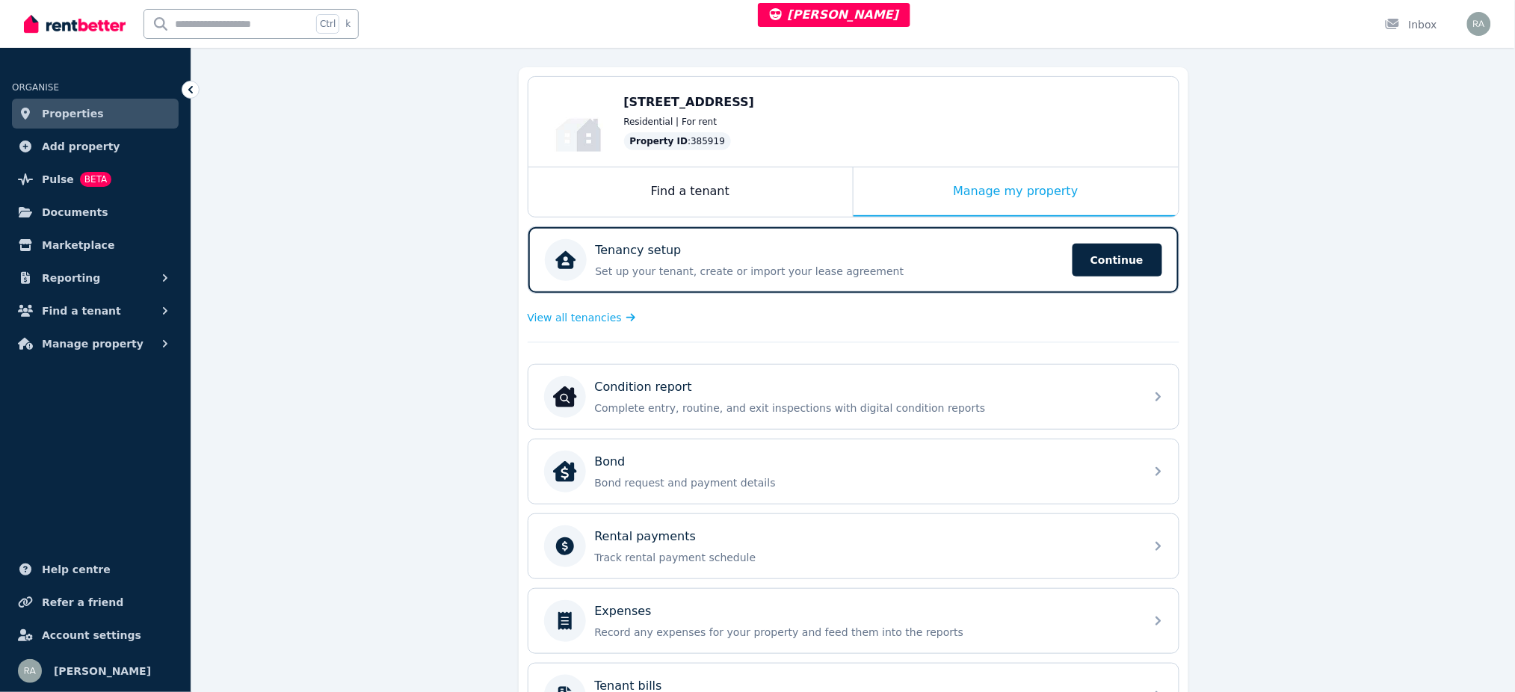
scroll to position [372, 0]
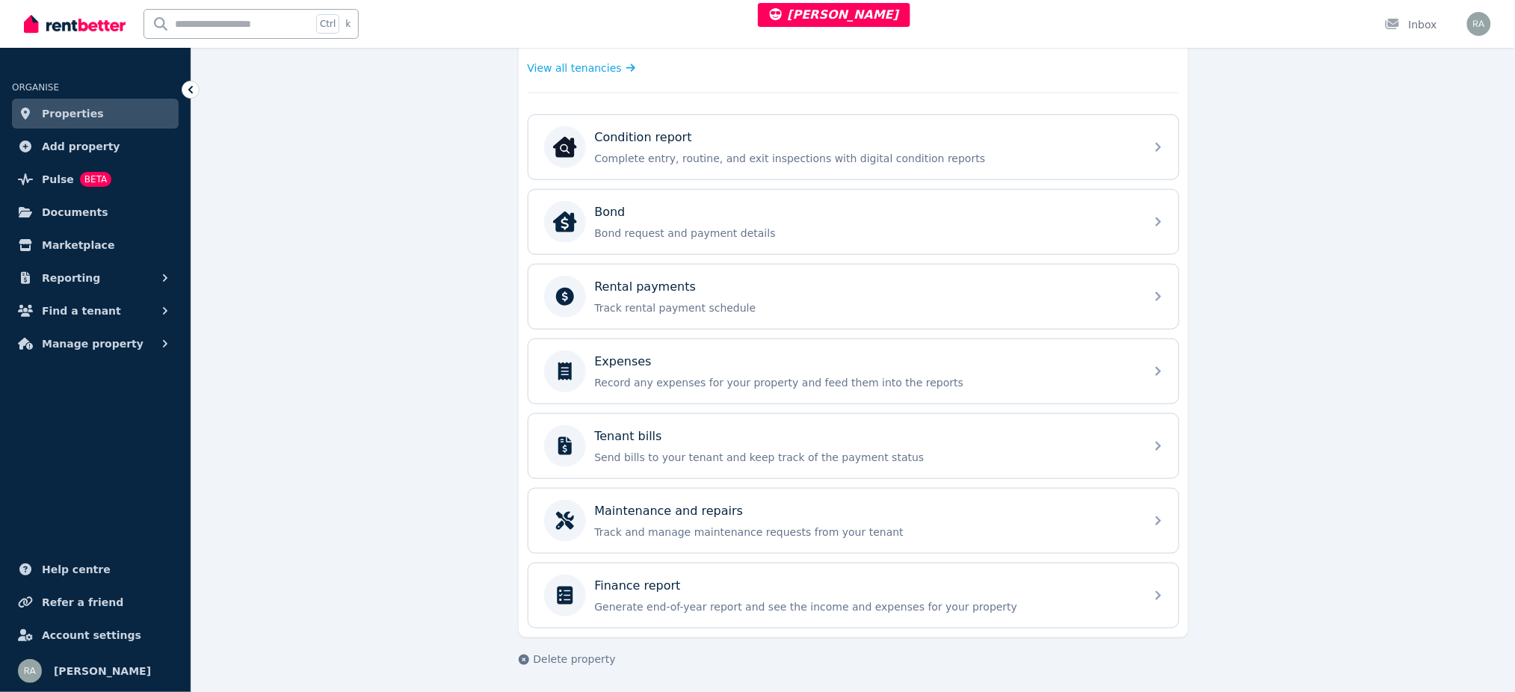
drag, startPoint x: 481, startPoint y: 85, endPoint x: 1093, endPoint y: 688, distance: 859.9
